Goal: Task Accomplishment & Management: Complete application form

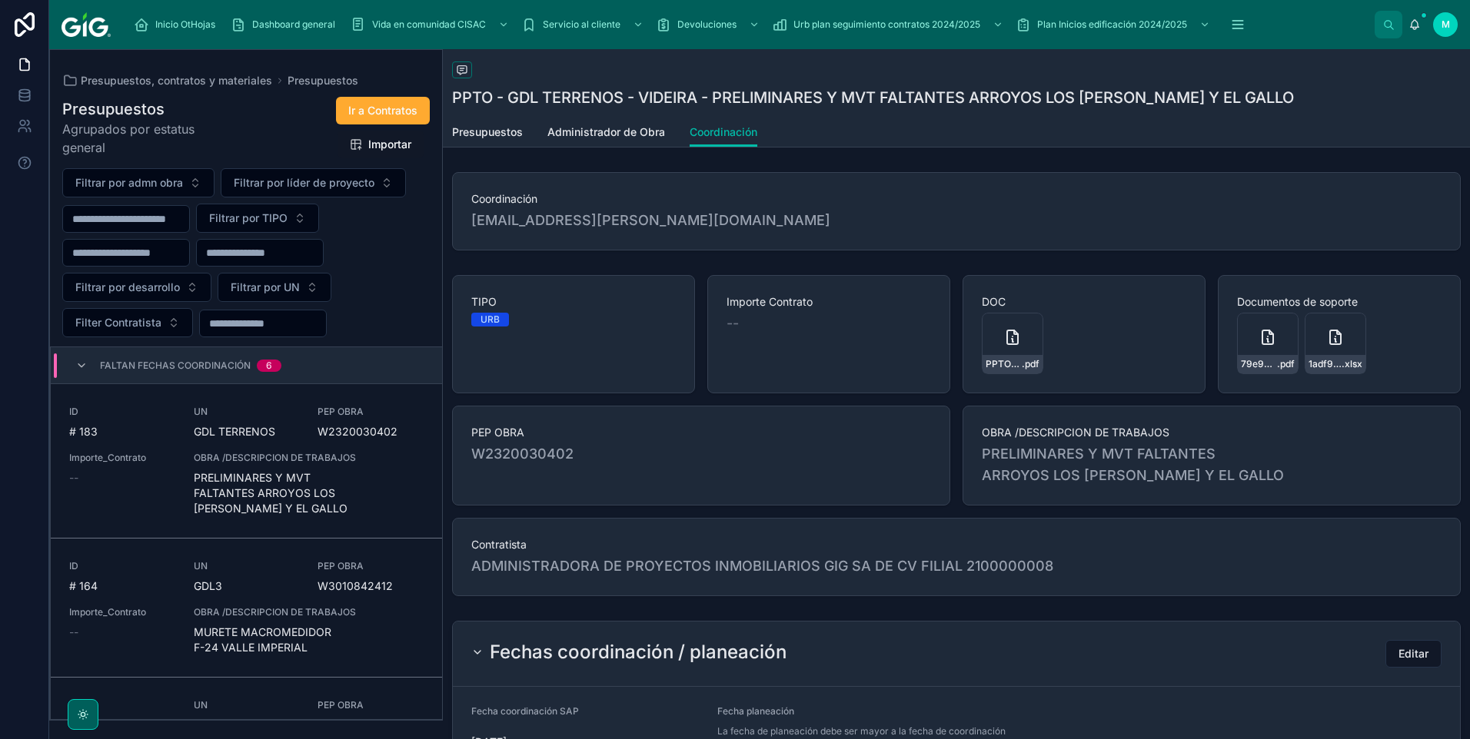
scroll to position [154, 0]
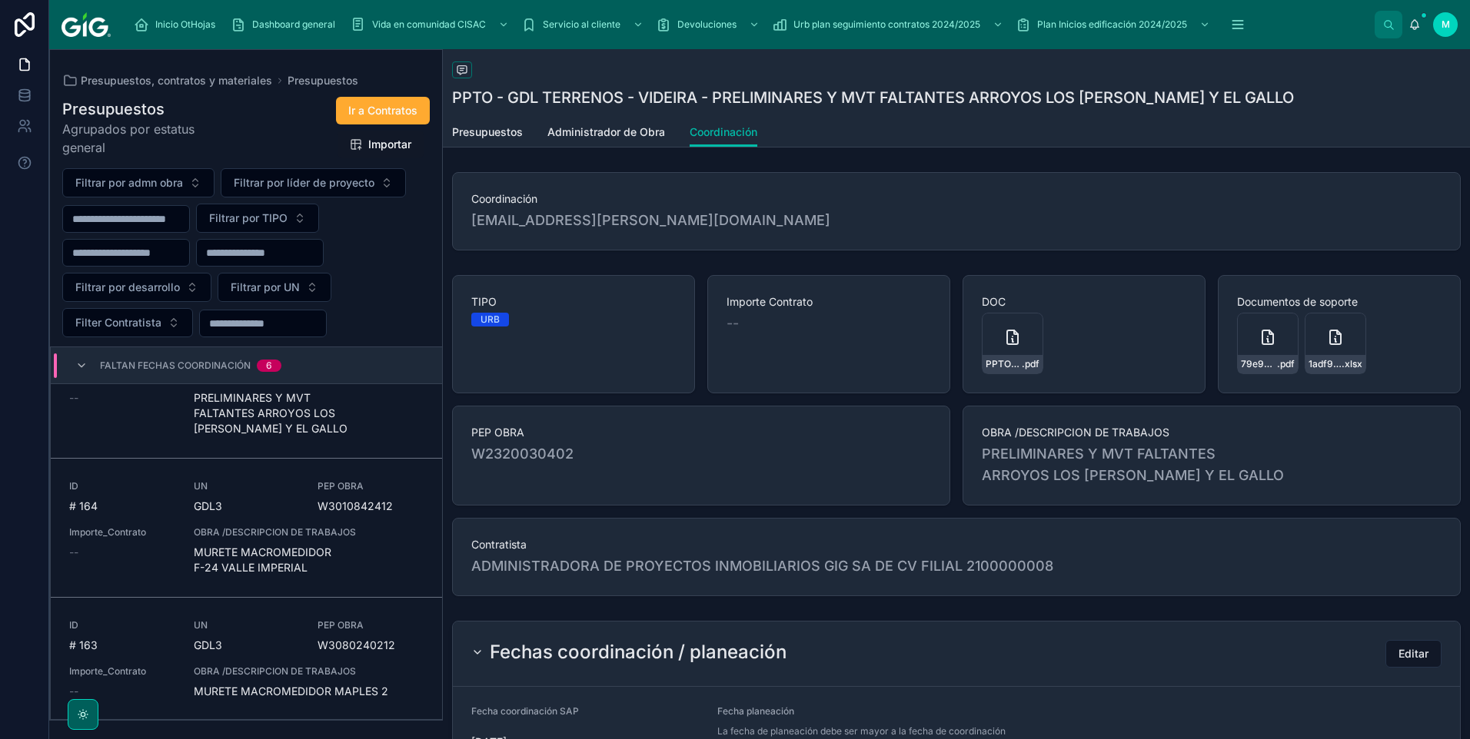
click at [264, 499] on span "MURETE MACROMEDIDOR F-24 VALLE IMPERIAL" at bounding box center [309, 560] width 230 height 31
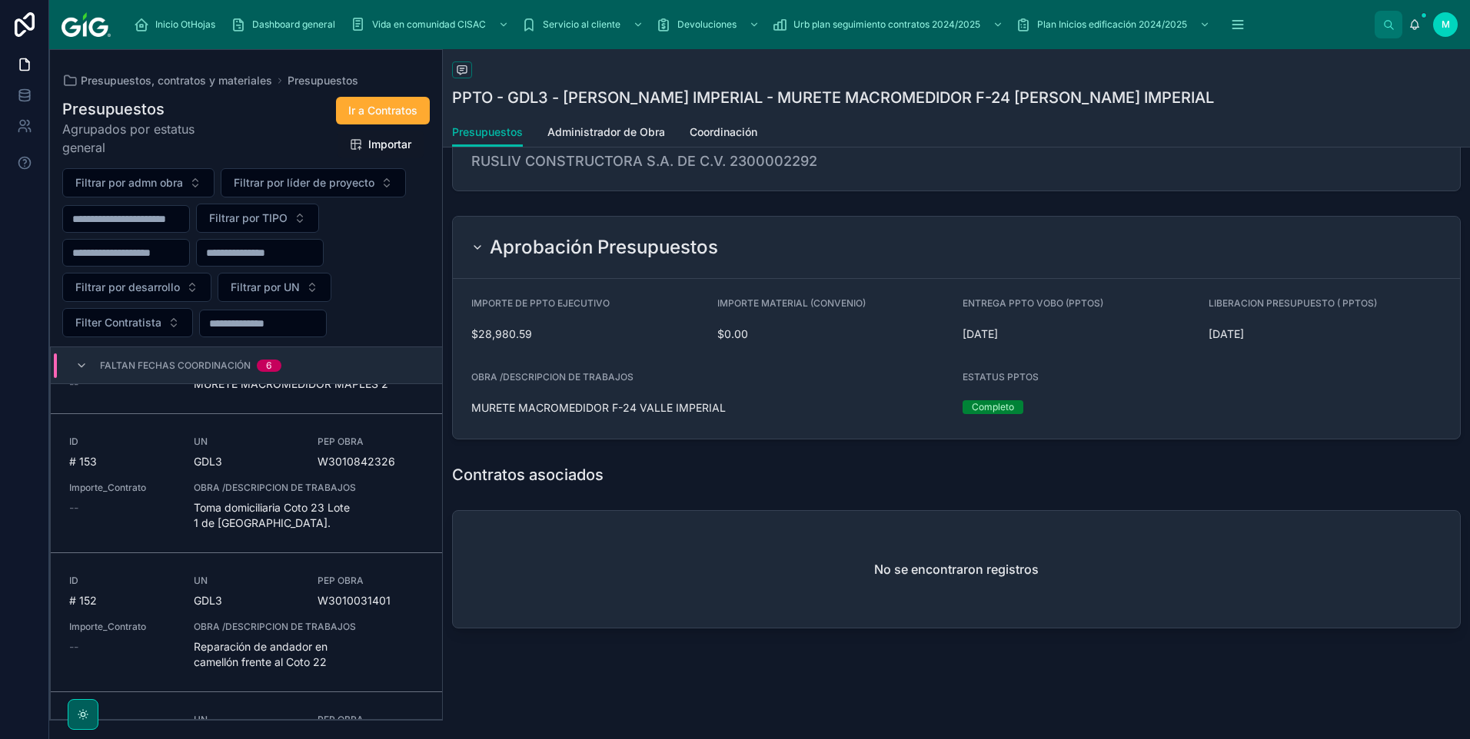
scroll to position [538, 0]
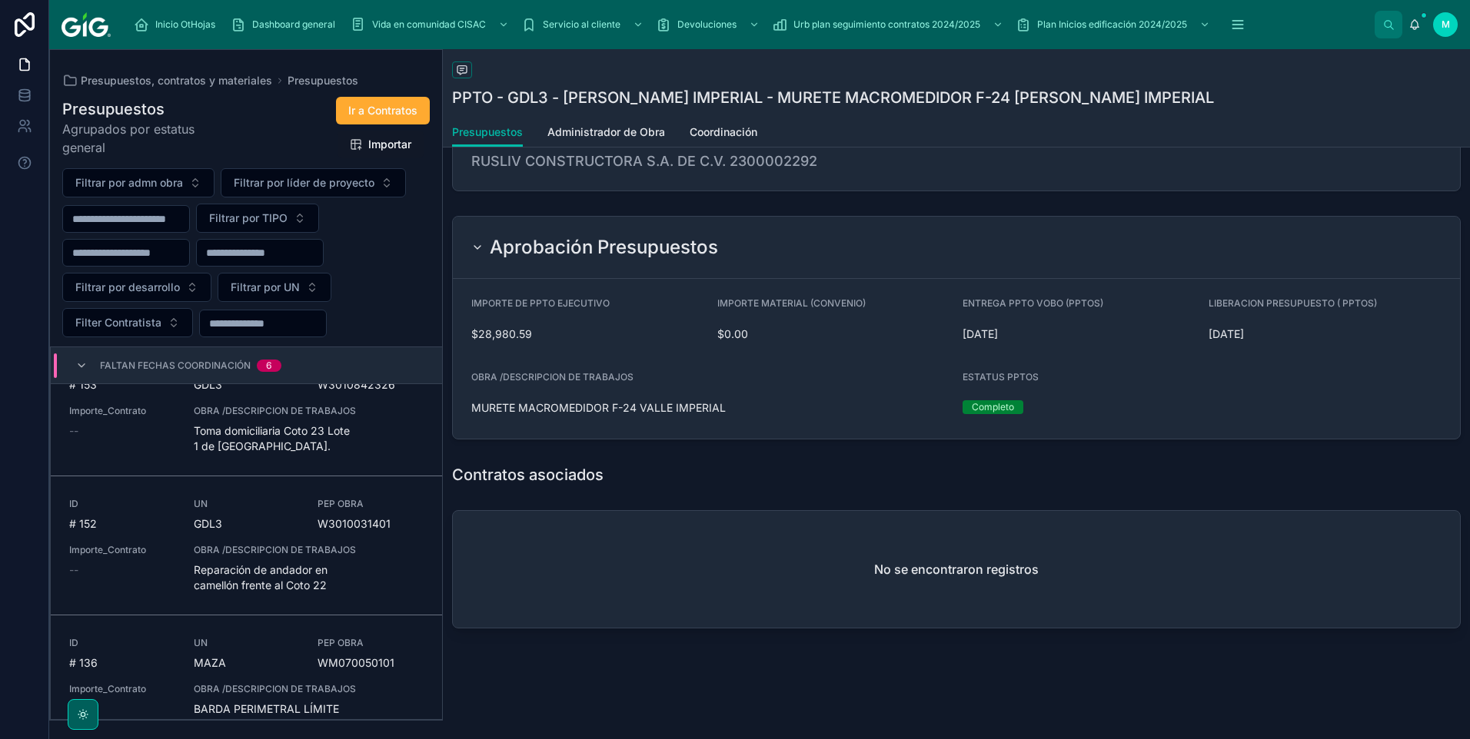
click at [287, 499] on span "Reparación de andador en camellón frente al Coto 22" at bounding box center [309, 578] width 230 height 31
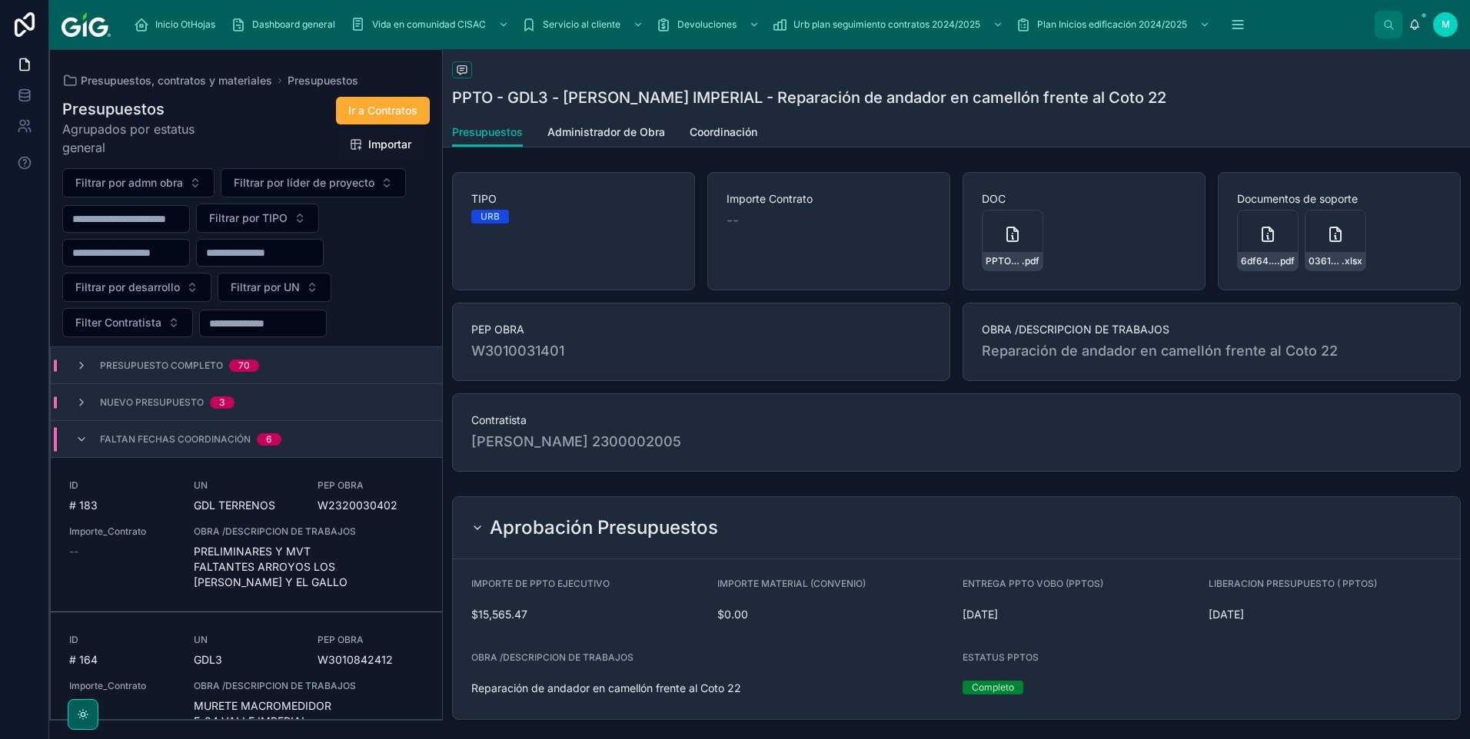
click at [729, 125] on span "Coordinación" at bounding box center [723, 132] width 68 height 15
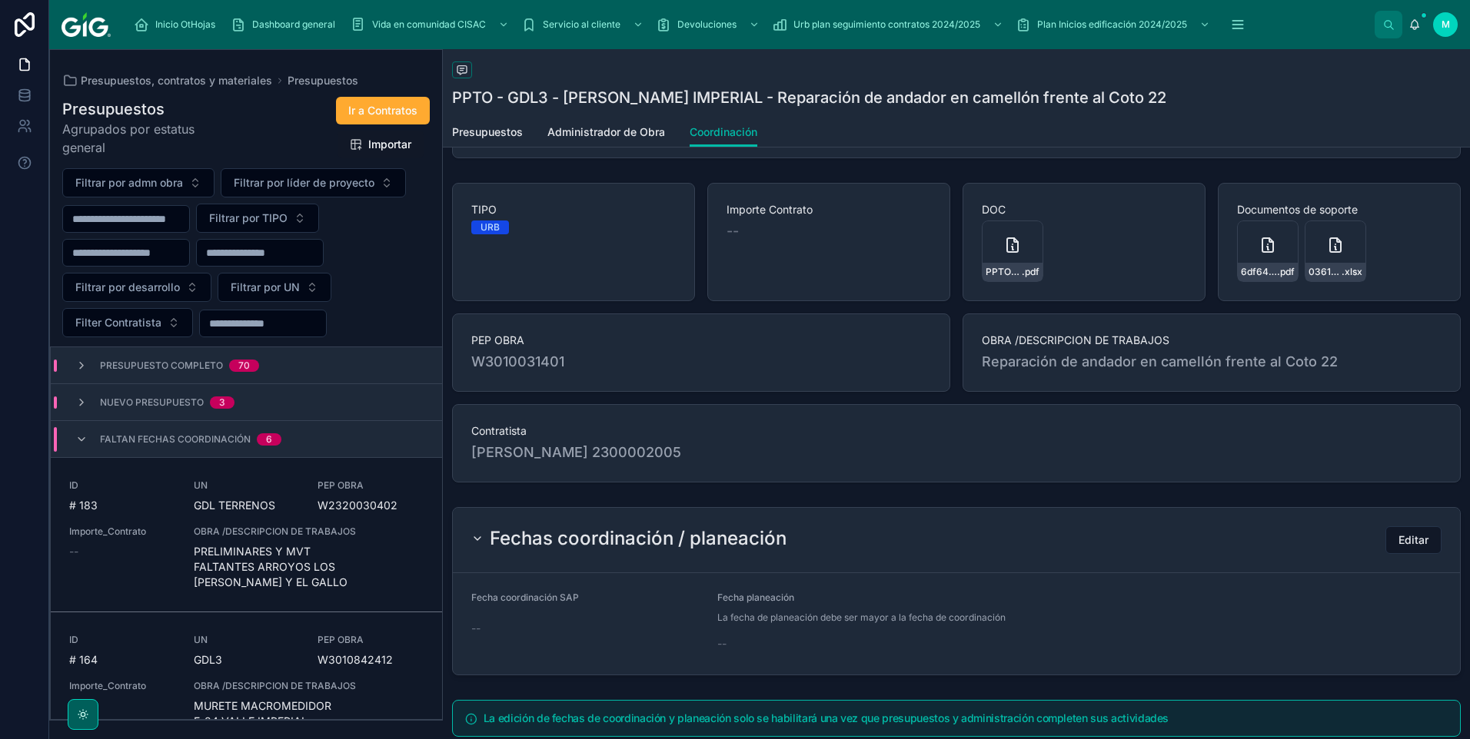
scroll to position [194, 0]
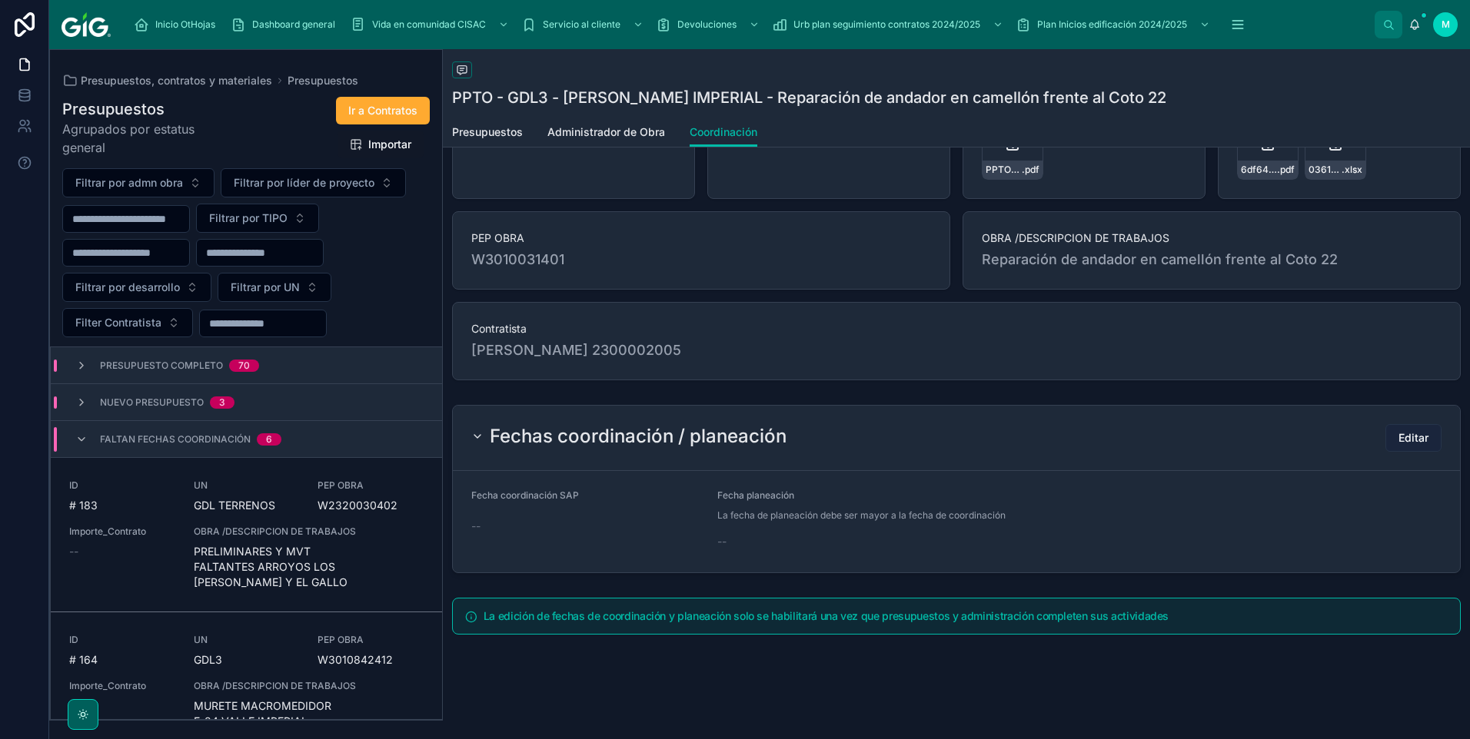
click at [1043, 431] on span "Editar" at bounding box center [1413, 437] width 30 height 15
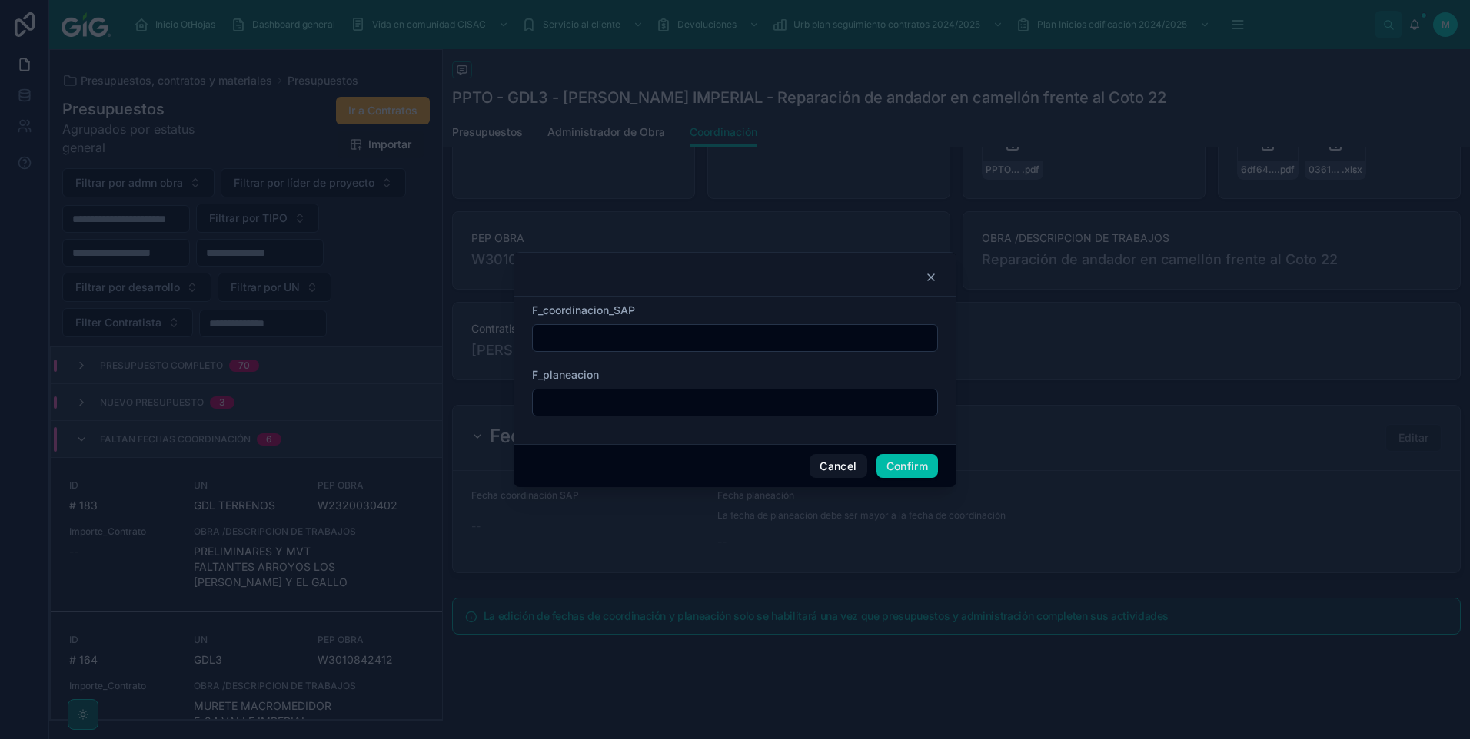
click at [616, 340] on input "text" at bounding box center [735, 338] width 404 height 22
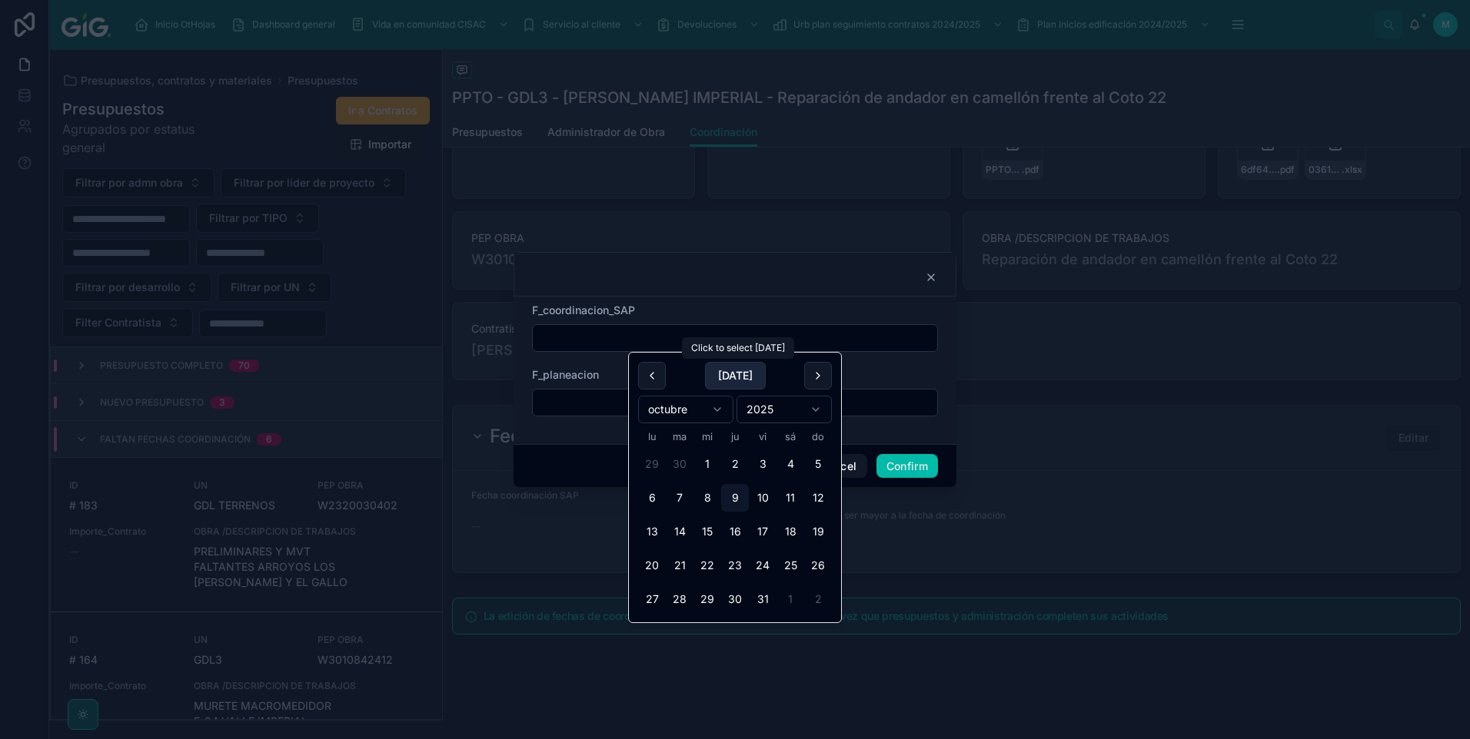
click at [728, 386] on button "[DATE]" at bounding box center [735, 376] width 61 height 28
type input "*********"
click at [925, 436] on div "F_coordinacion_SAP ********* F_planeacion" at bounding box center [734, 371] width 443 height 148
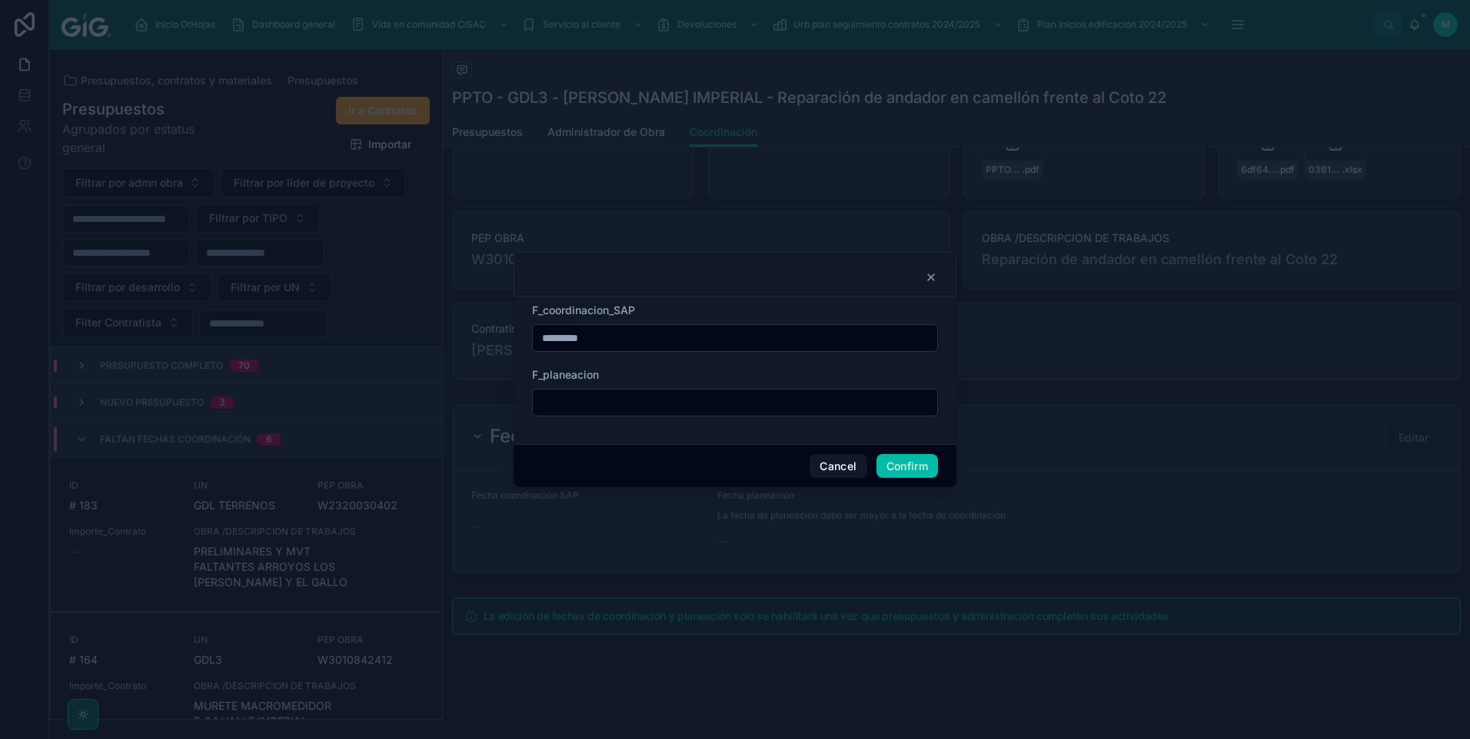
click at [909, 467] on button "Confirm" at bounding box center [906, 466] width 61 height 25
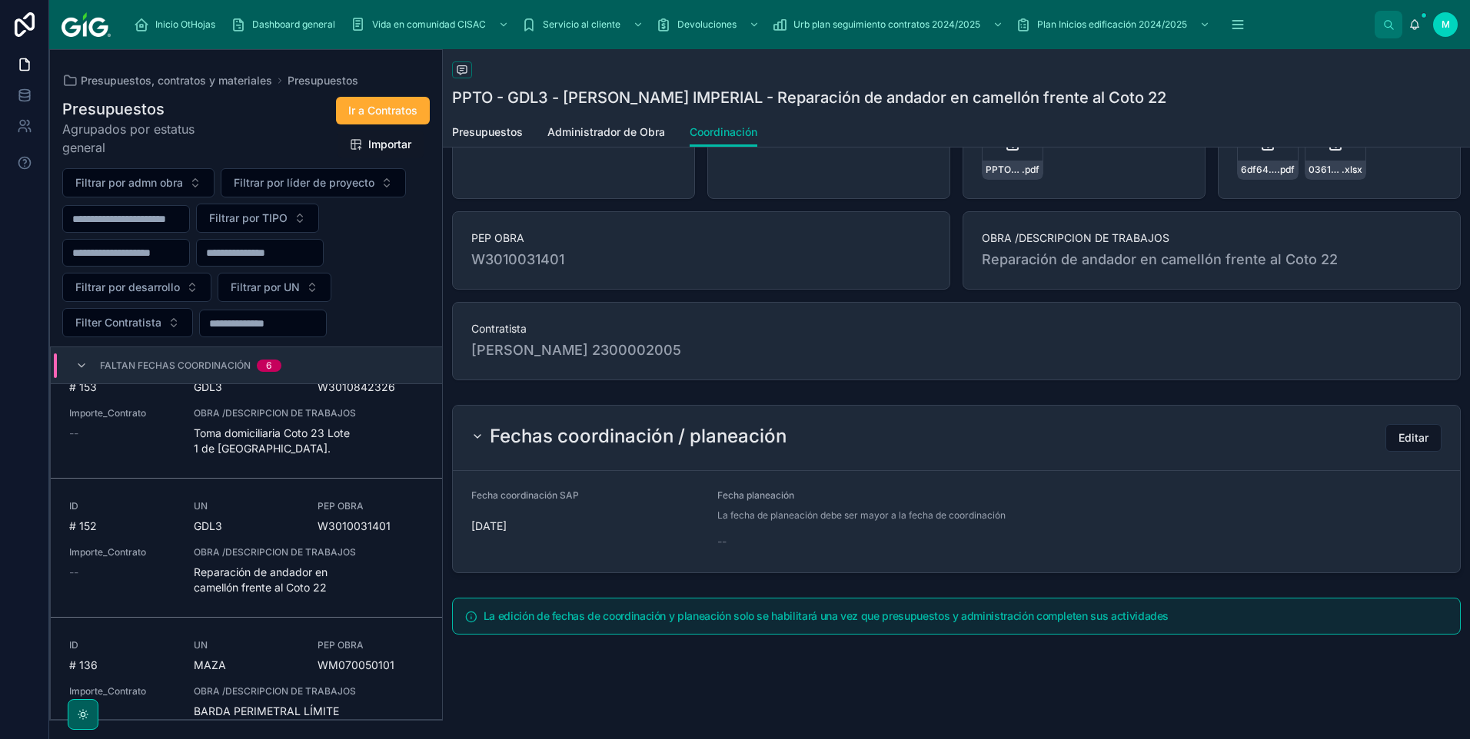
scroll to position [538, 0]
click at [259, 499] on span "Reparación de andador en camellón frente al Coto 22" at bounding box center [309, 578] width 230 height 31
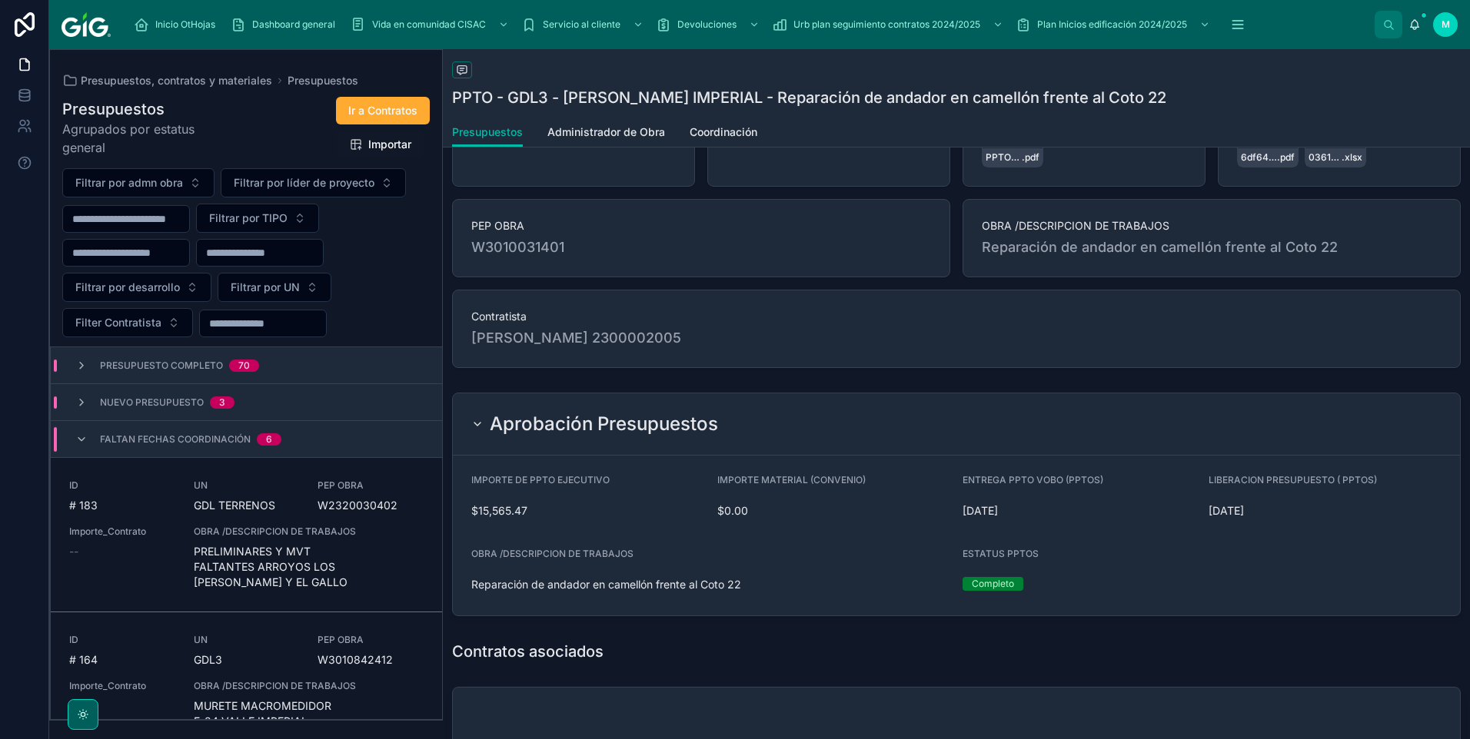
scroll to position [281, 0]
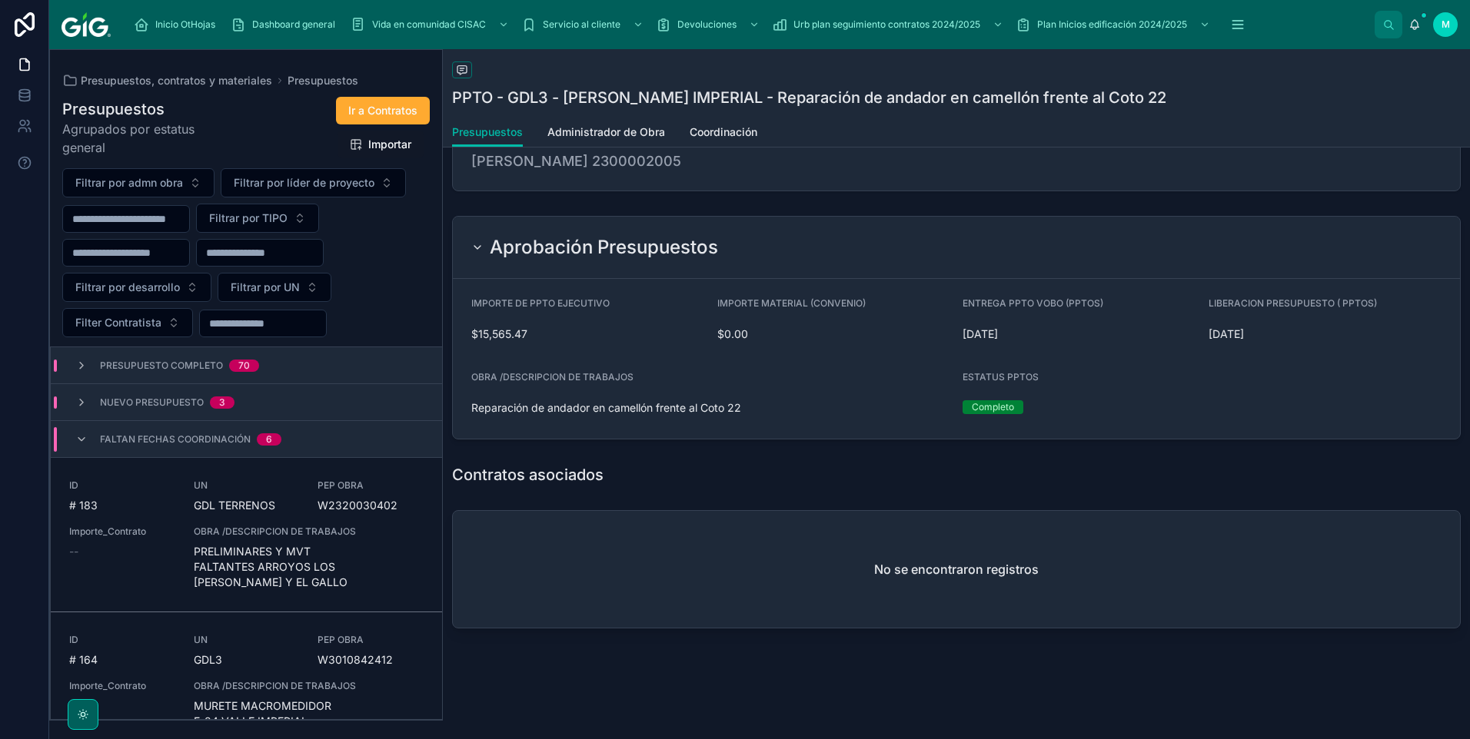
click at [725, 131] on span "Coordinación" at bounding box center [723, 132] width 68 height 15
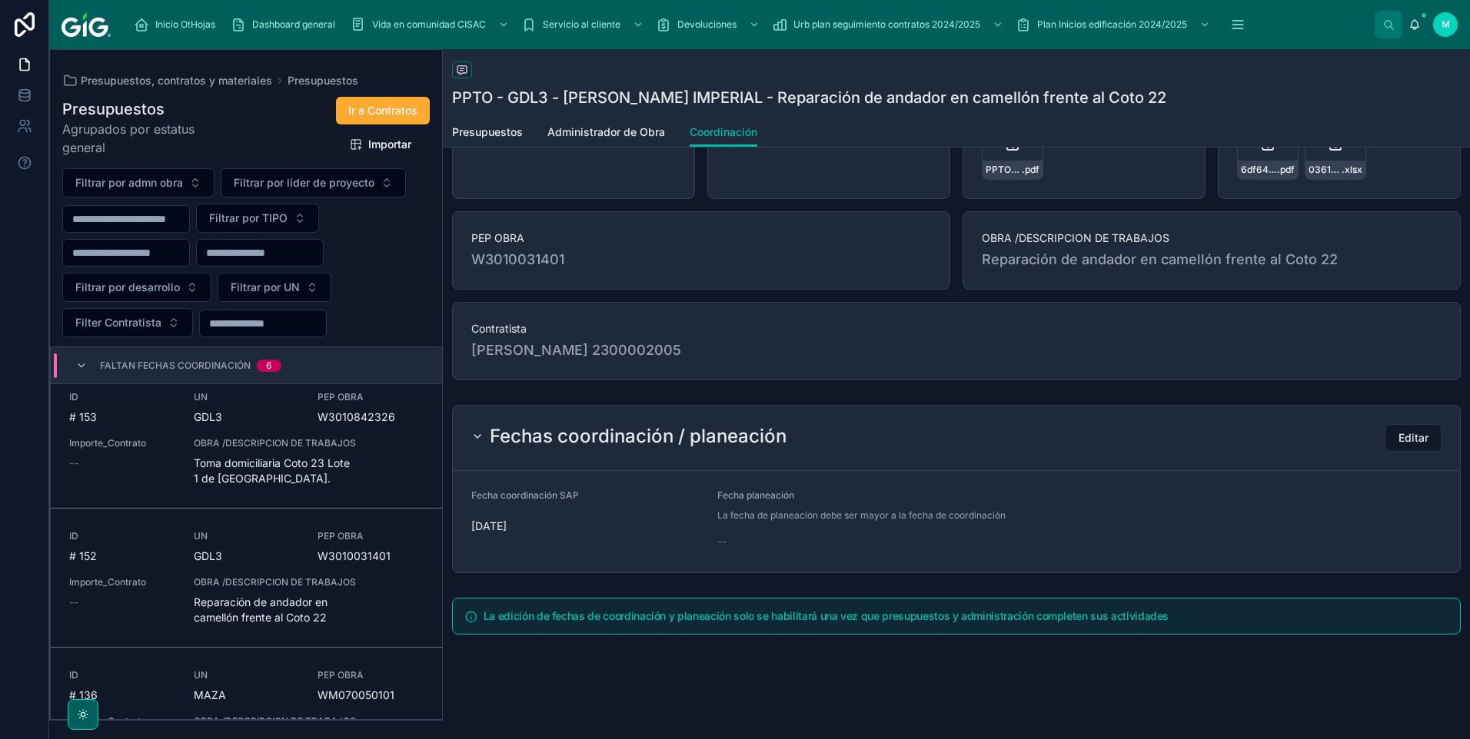
scroll to position [478, 0]
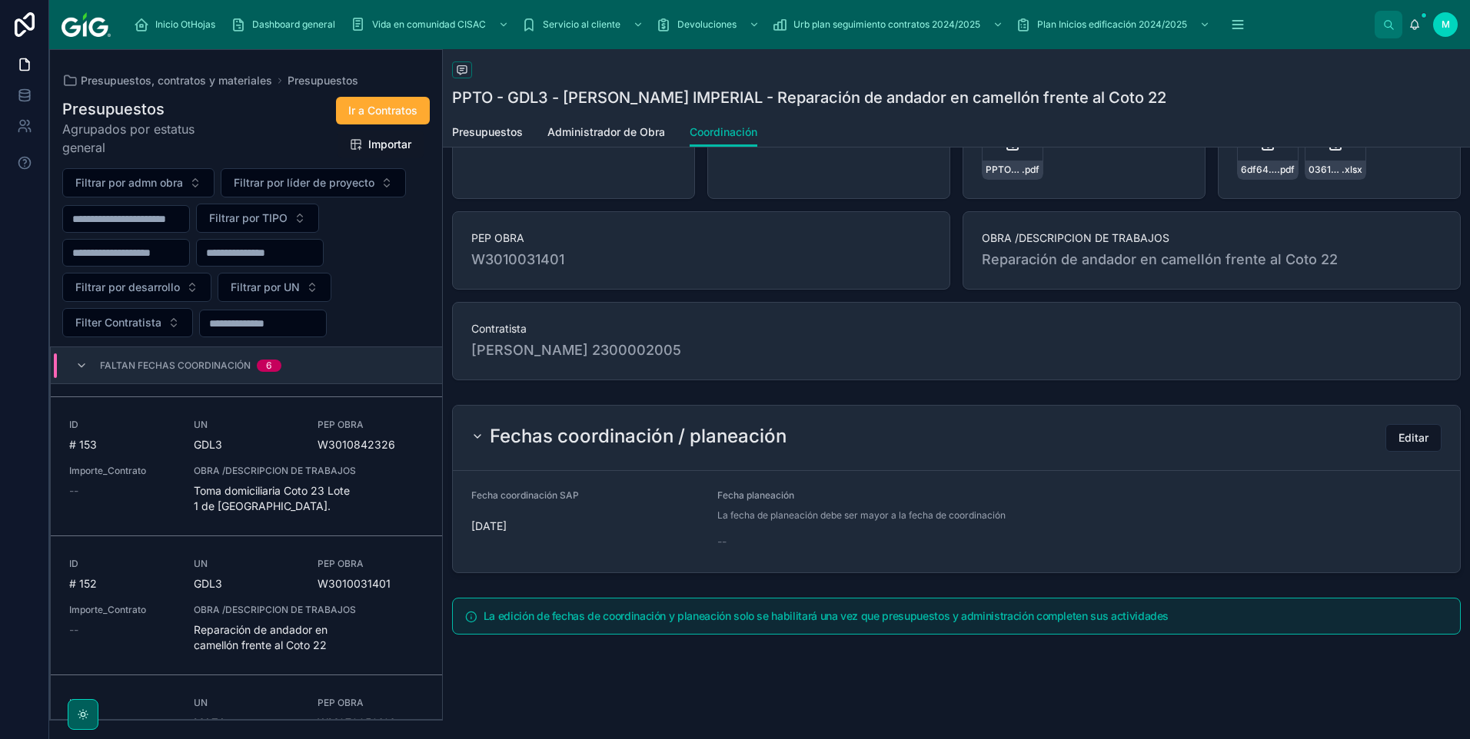
click at [291, 495] on span "Toma domiciliaria Coto 23 Lote 1 de [GEOGRAPHIC_DATA]." at bounding box center [309, 498] width 230 height 31
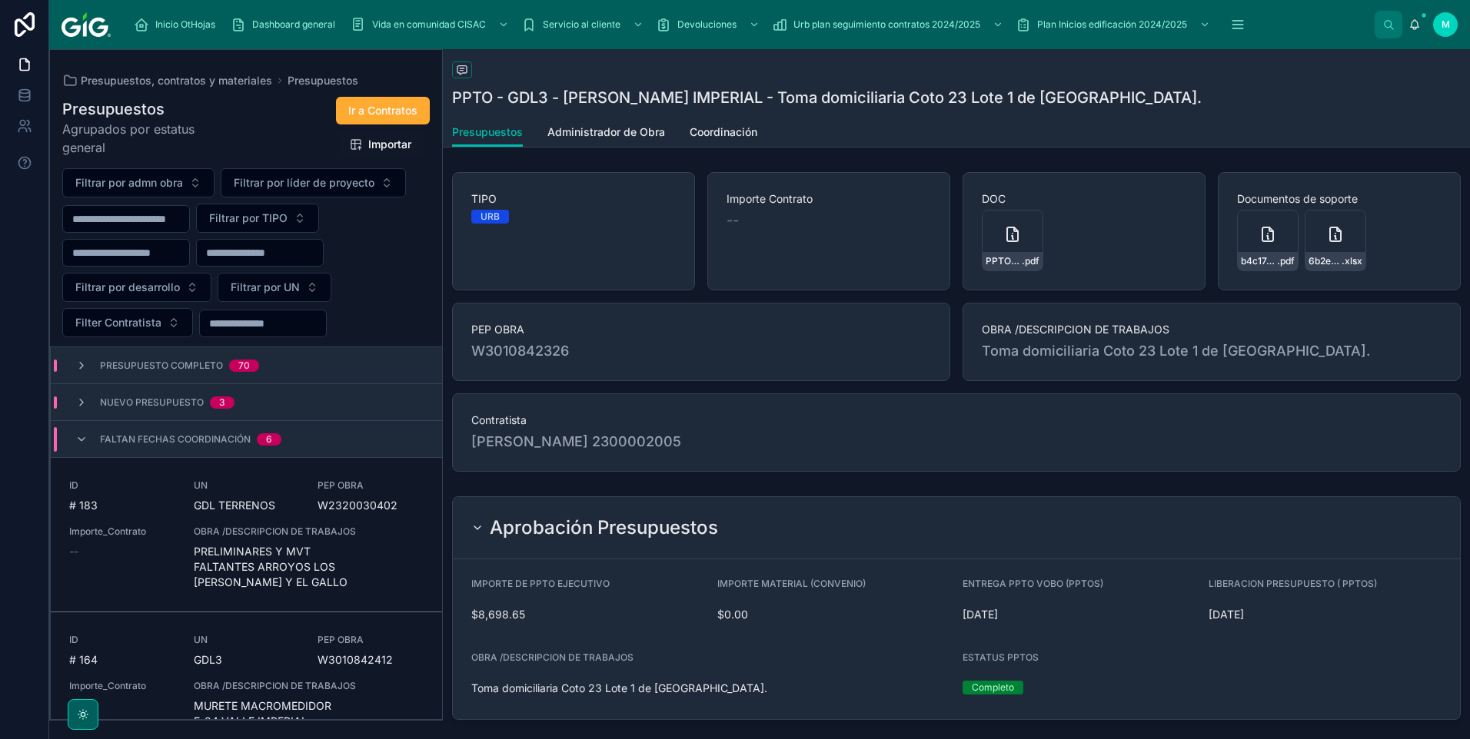
click at [728, 137] on span "Coordinación" at bounding box center [723, 132] width 68 height 15
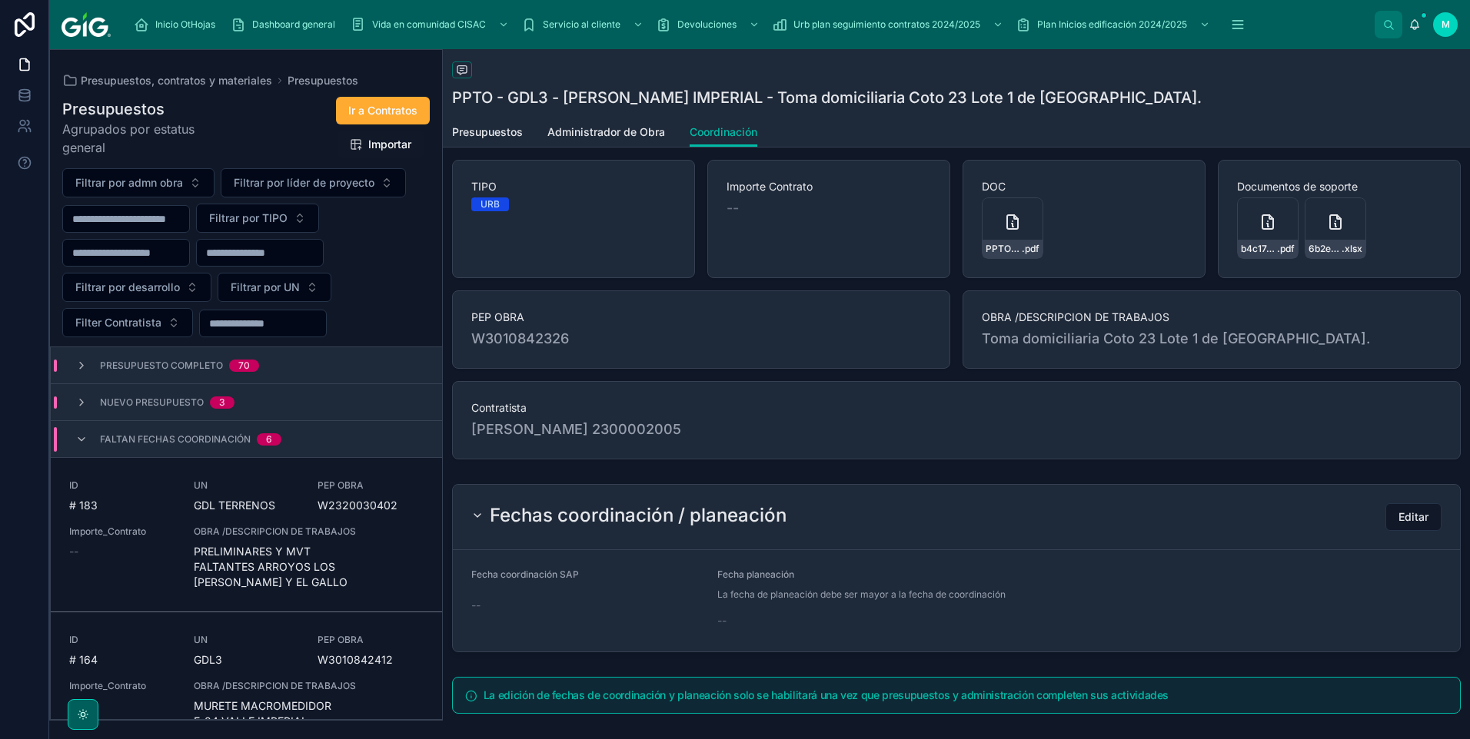
scroll to position [194, 0]
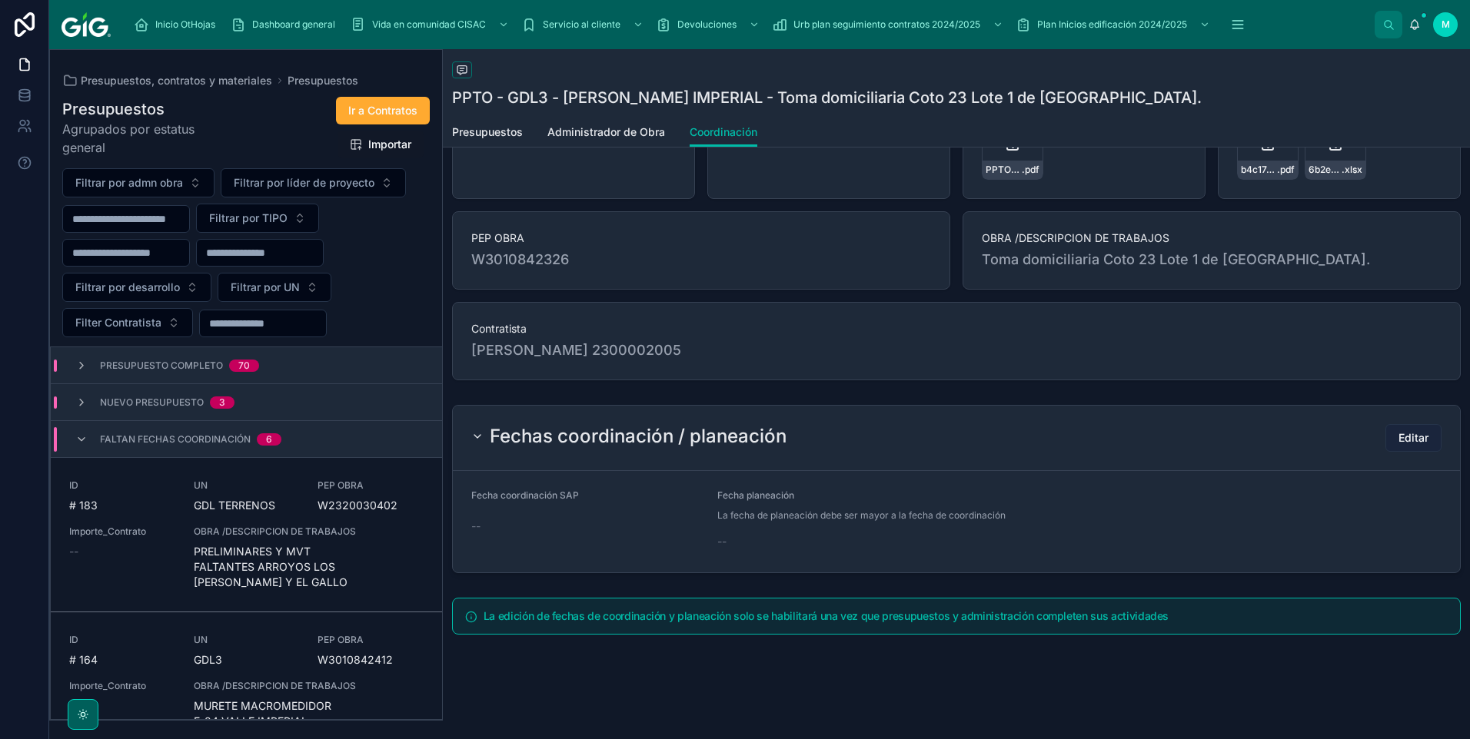
click at [1043, 436] on button "Editar" at bounding box center [1413, 438] width 56 height 28
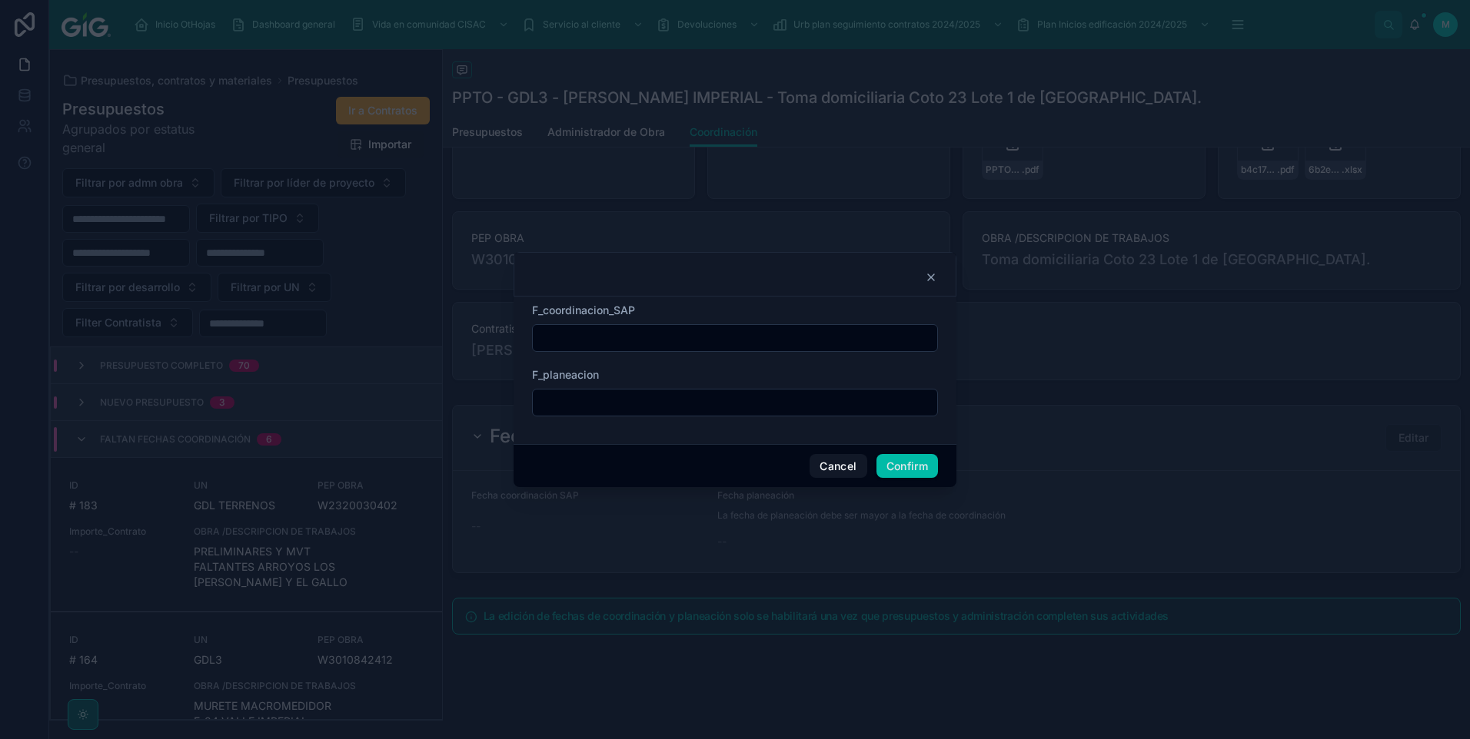
click at [641, 336] on input "text" at bounding box center [735, 338] width 404 height 22
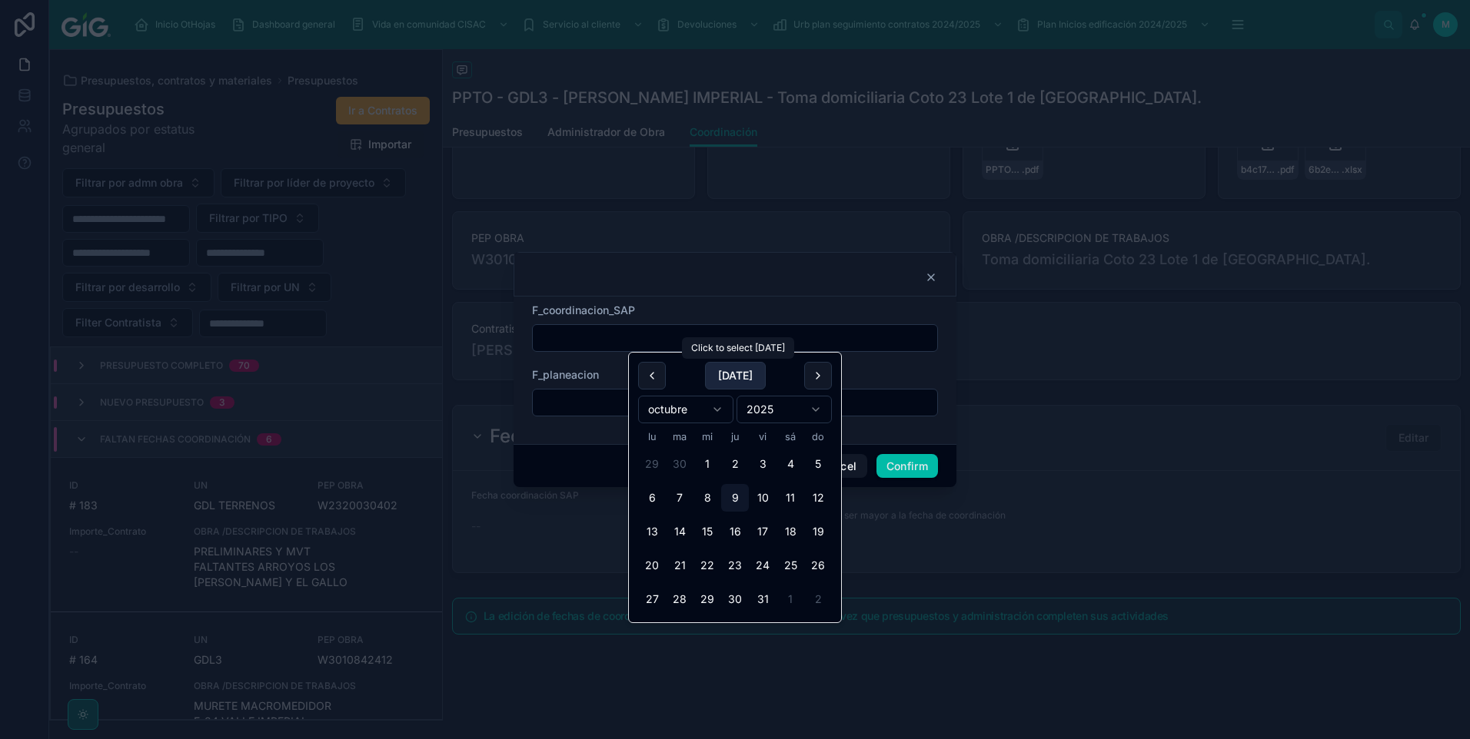
click at [734, 380] on button "[DATE]" at bounding box center [735, 376] width 61 height 28
type input "*********"
click at [913, 499] on div at bounding box center [735, 369] width 1470 height 739
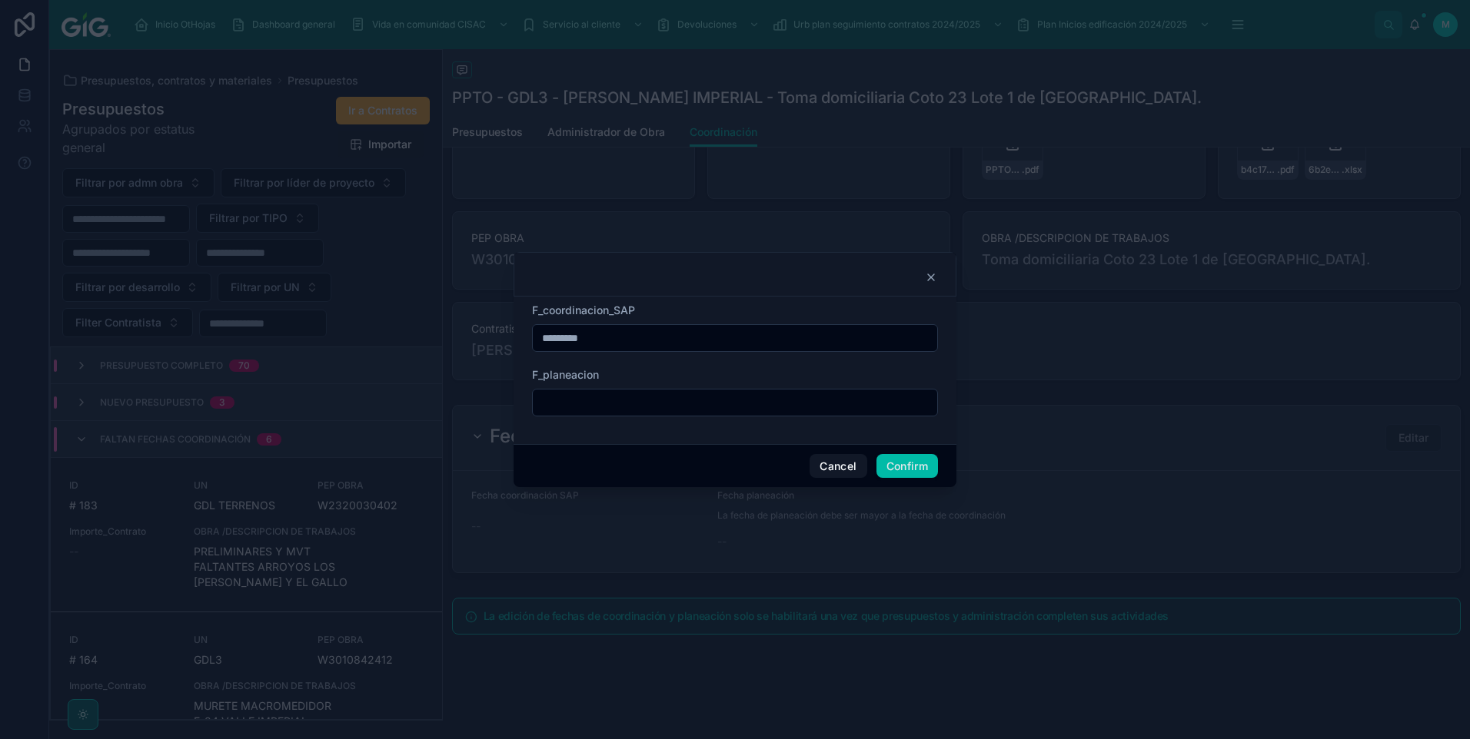
click at [902, 462] on button "Confirm" at bounding box center [906, 466] width 61 height 25
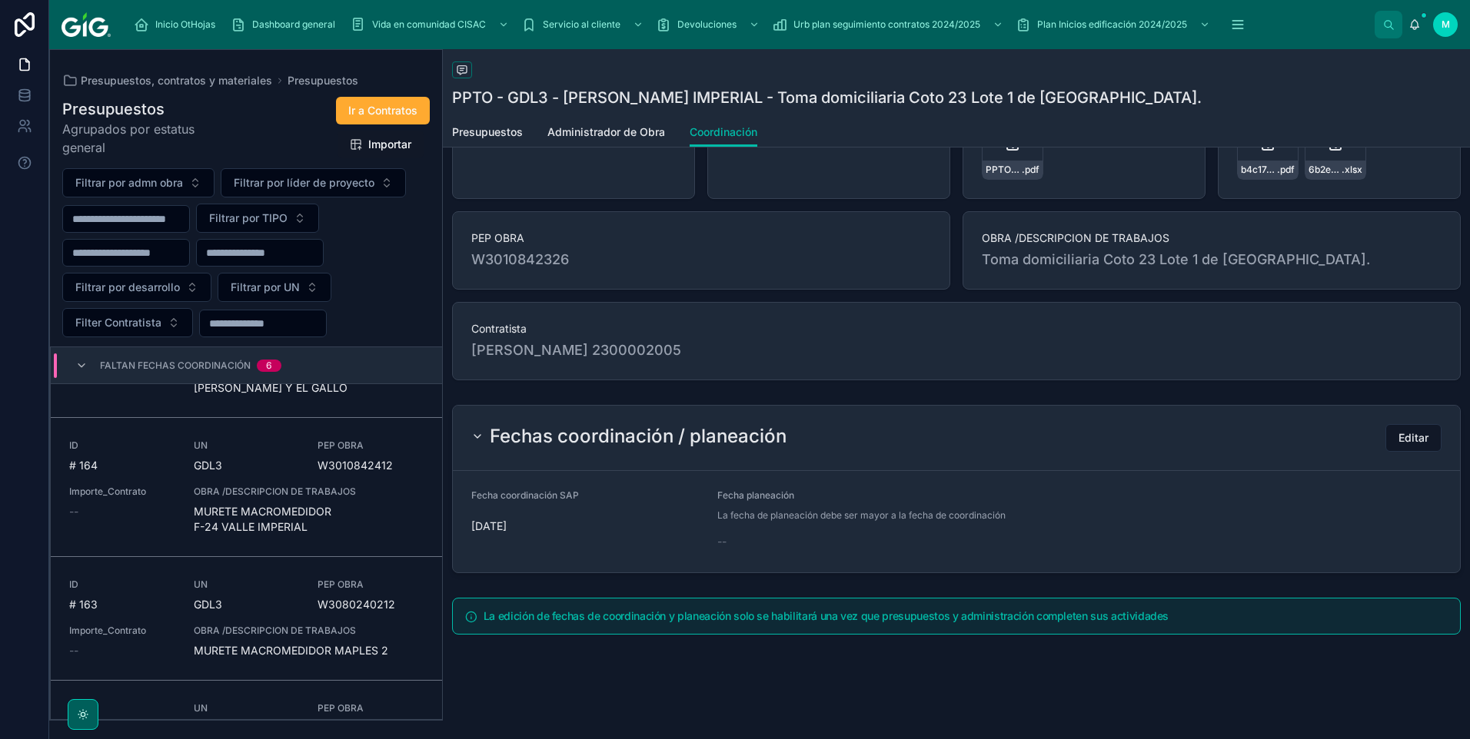
scroll to position [231, 0]
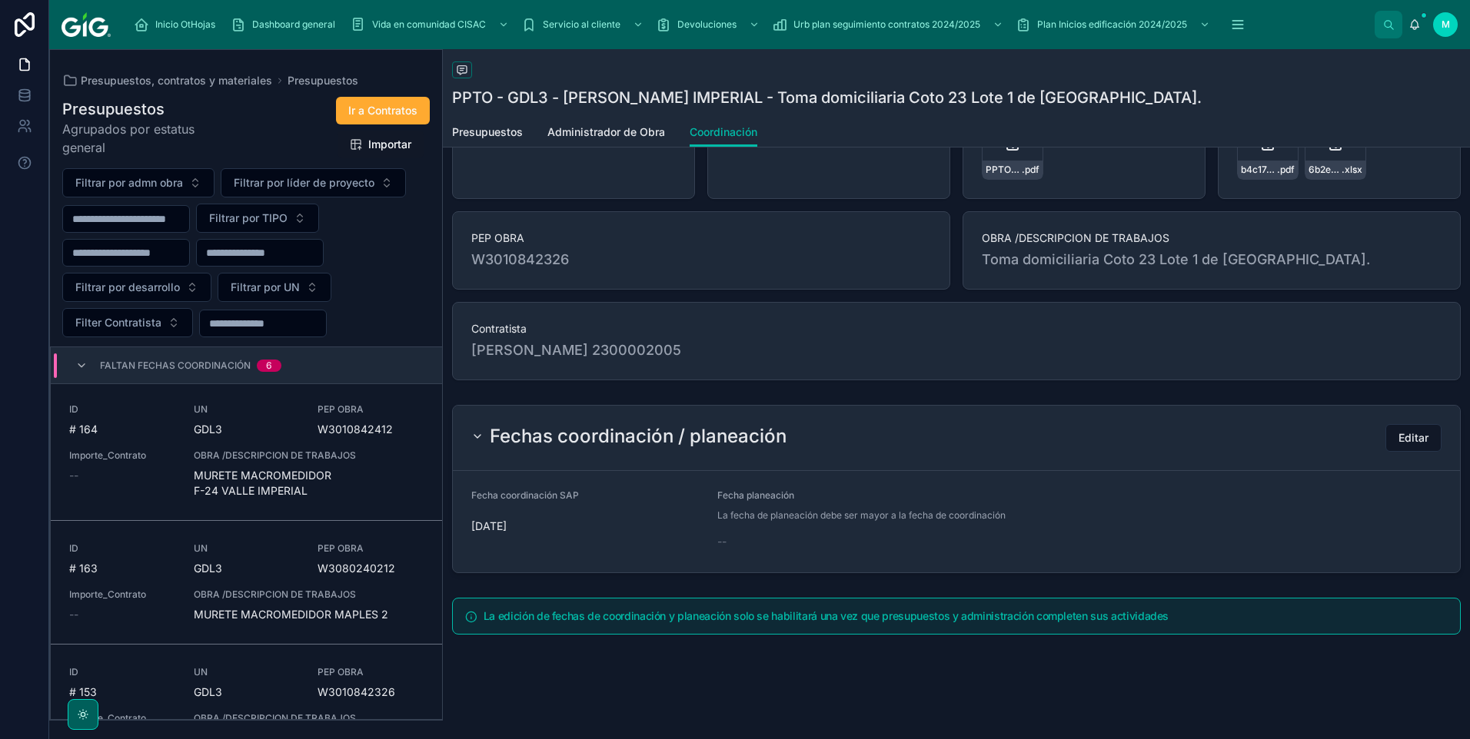
click at [337, 499] on span "MURETE MACROMEDIDOR MAPLES 2" at bounding box center [309, 614] width 230 height 15
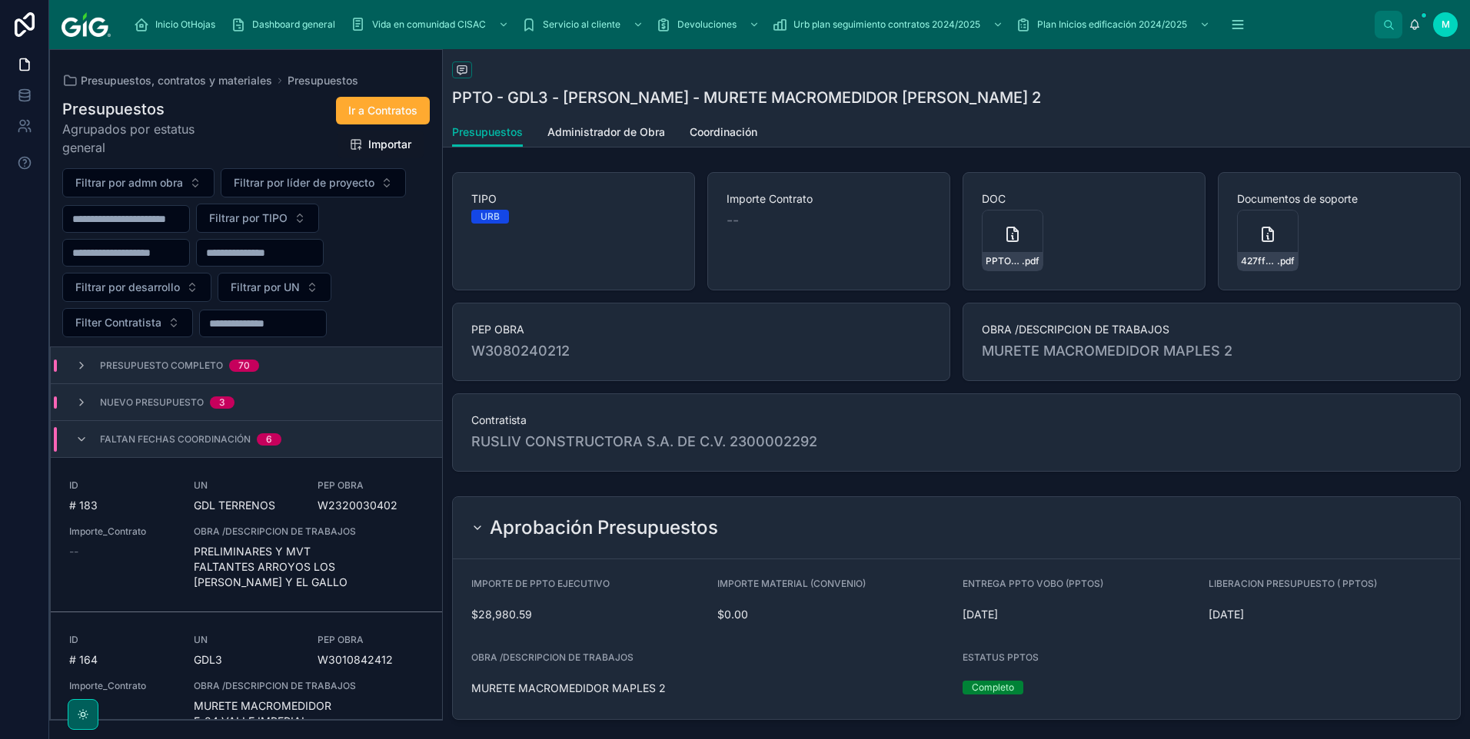
click at [745, 134] on span "Coordinación" at bounding box center [723, 132] width 68 height 15
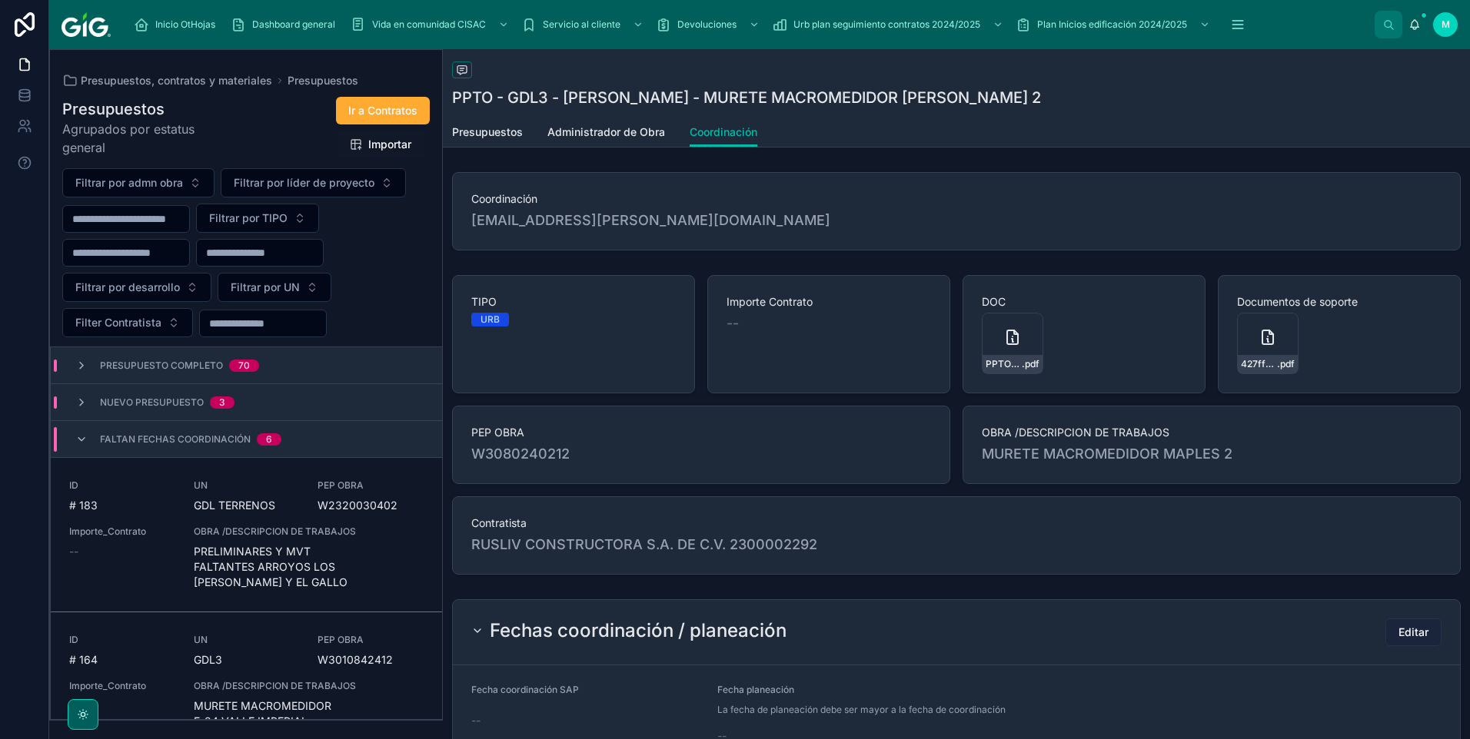
click at [1043, 499] on button "Editar" at bounding box center [1413, 633] width 56 height 28
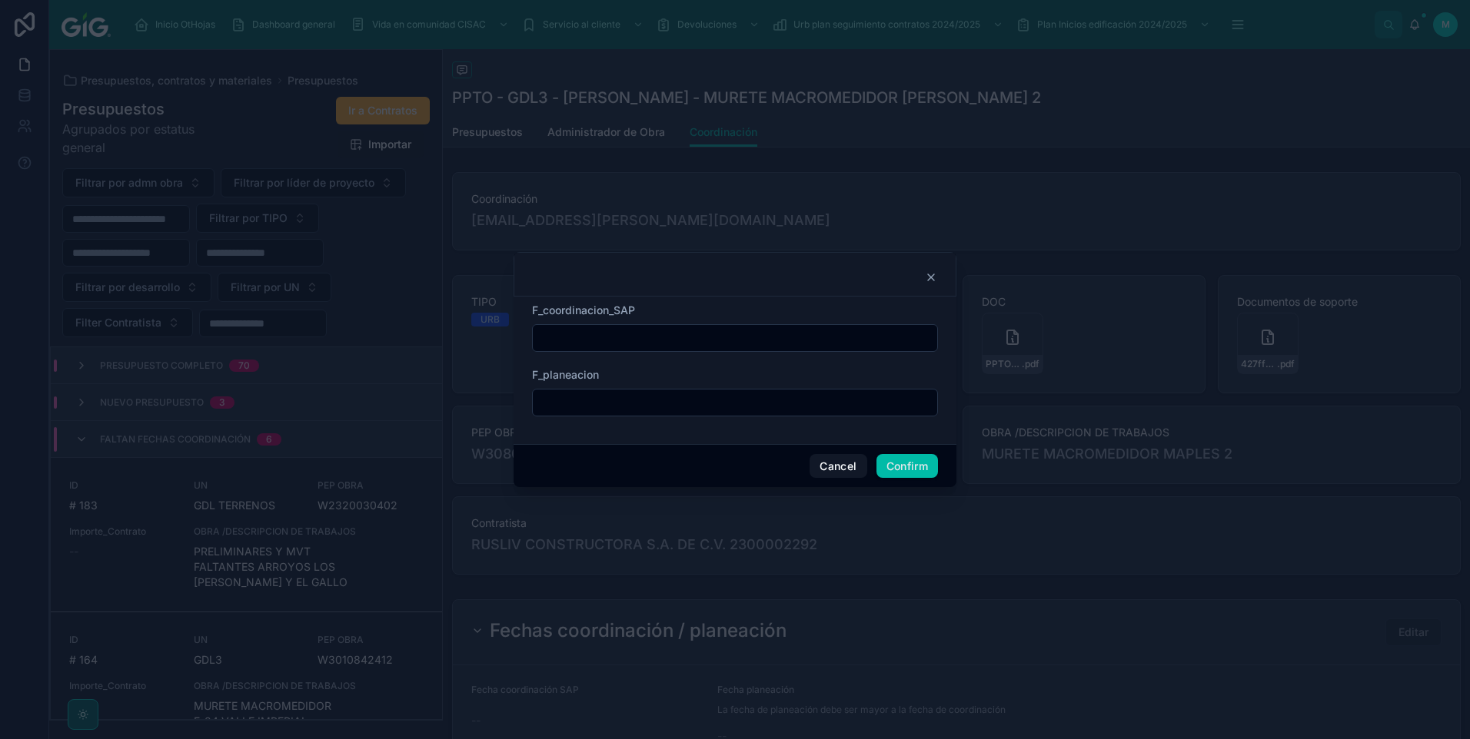
click at [654, 341] on input "text" at bounding box center [735, 338] width 404 height 22
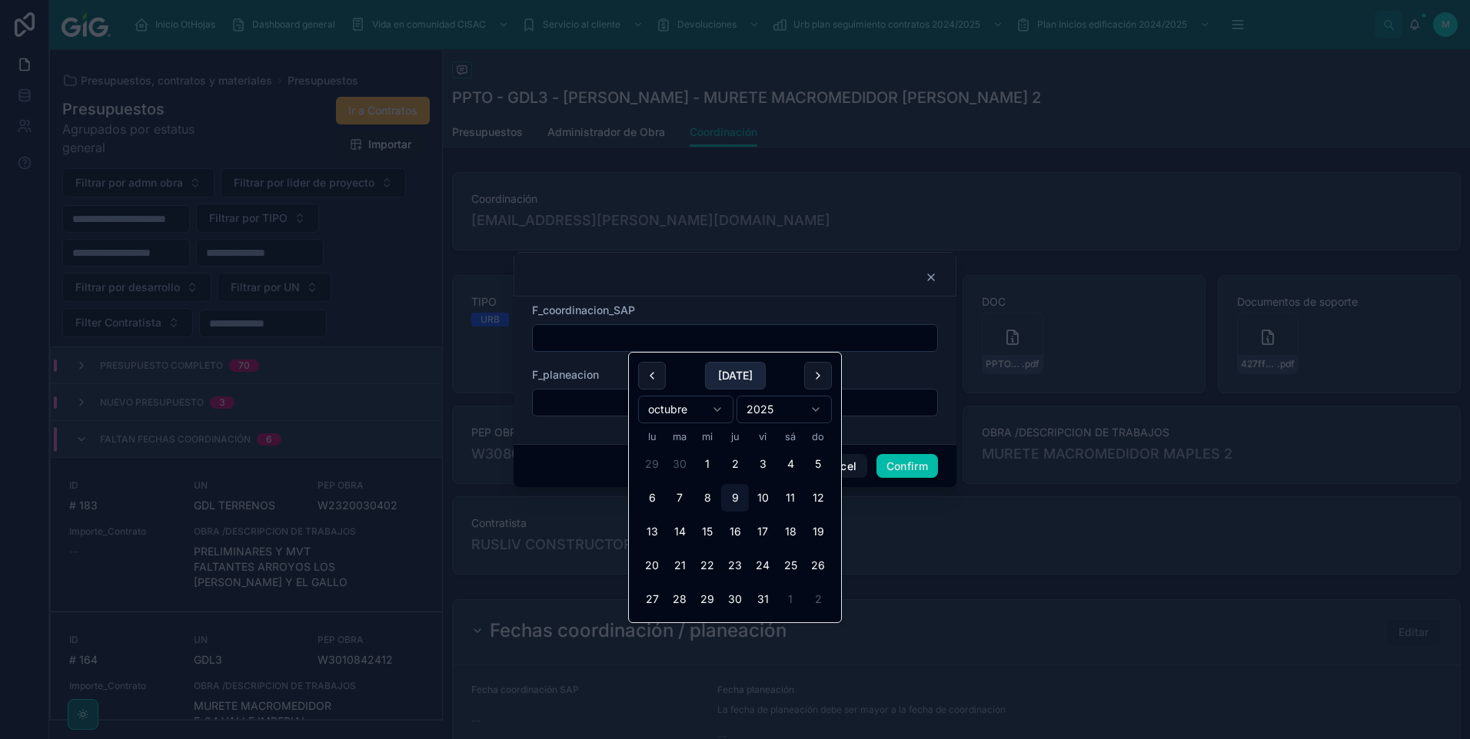
click at [730, 380] on button "[DATE]" at bounding box center [735, 376] width 61 height 28
type input "*********"
click at [806, 266] on div at bounding box center [734, 274] width 443 height 45
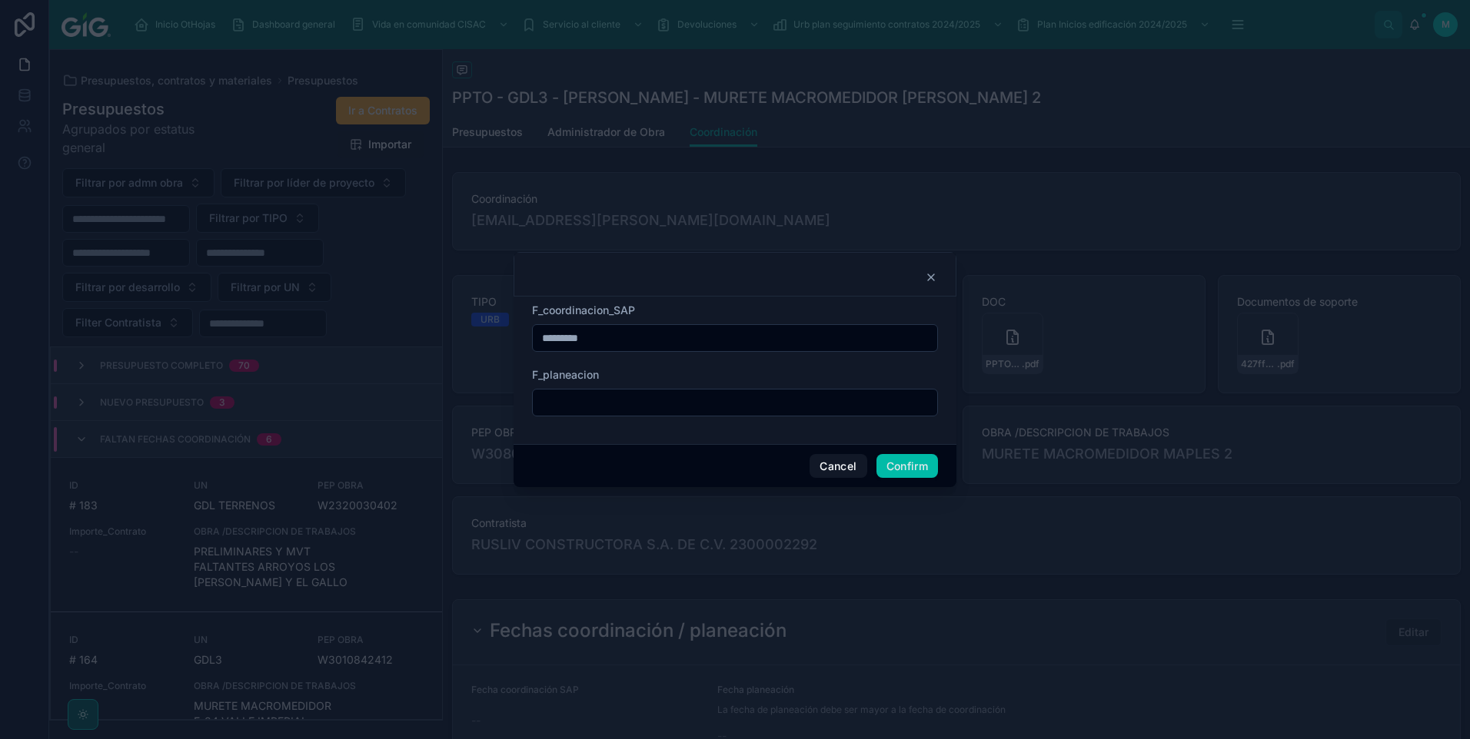
click at [895, 459] on button "Confirm" at bounding box center [906, 466] width 61 height 25
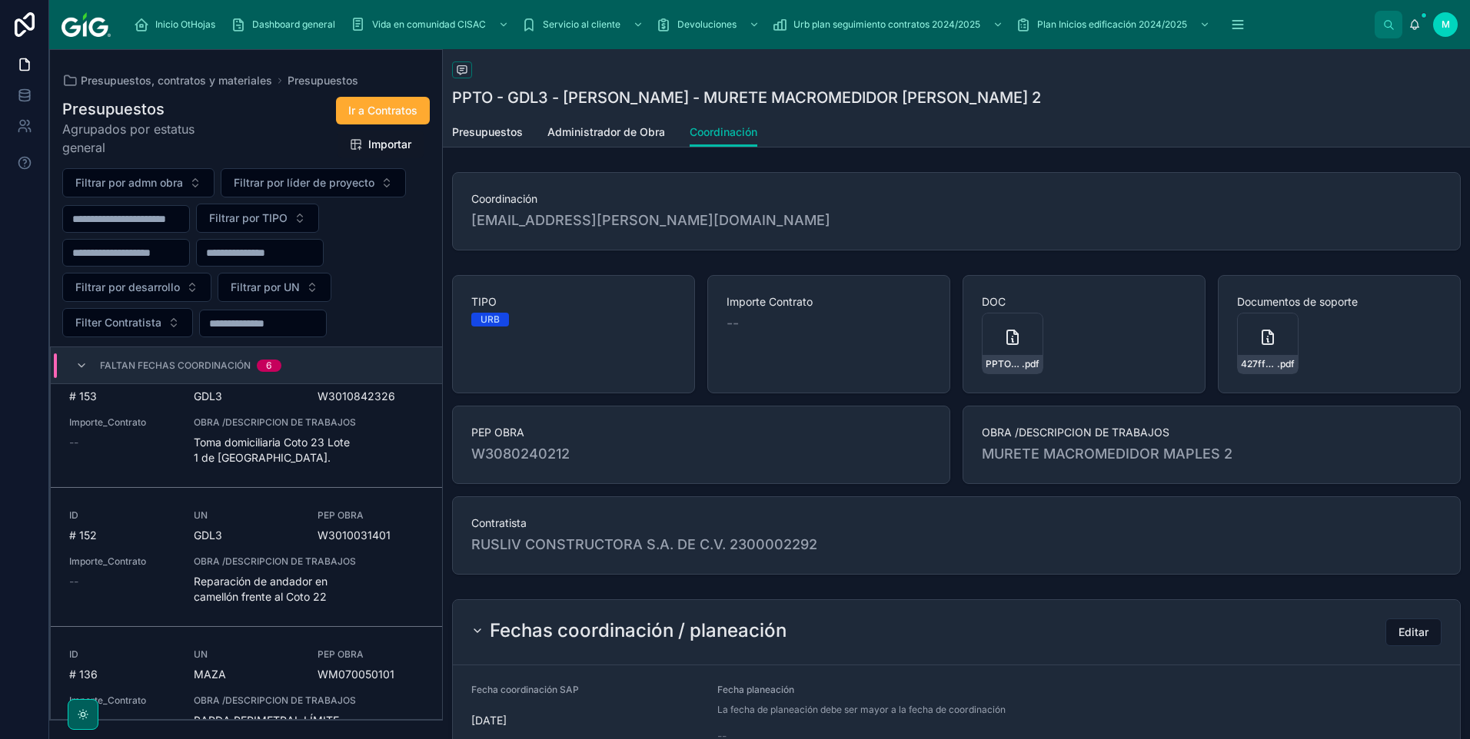
scroll to position [632, 0]
